Goal: Check status

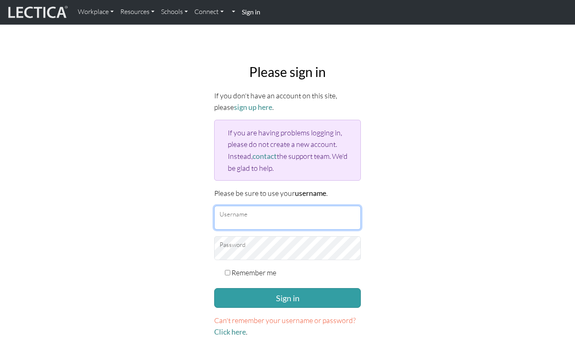
click at [267, 215] on input "Username" at bounding box center [287, 218] width 147 height 24
type input "davidjameslick"
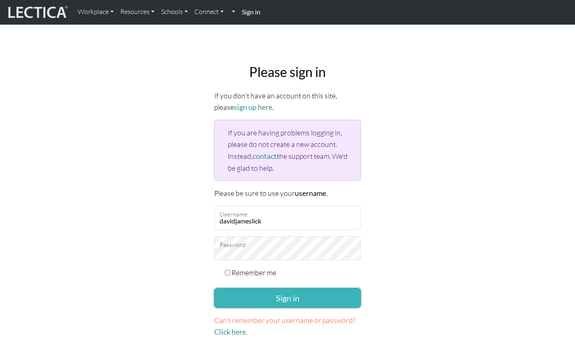
click at [277, 300] on button "Sign in" at bounding box center [287, 298] width 147 height 20
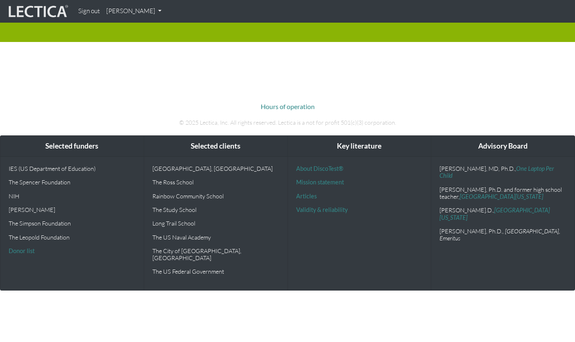
click at [307, 89] on div "Hours of operation © 2025 Lectica, Inc. All rights reserved. Lectica is a not f…" at bounding box center [287, 108] width 469 height 52
